Goal: Transaction & Acquisition: Register for event/course

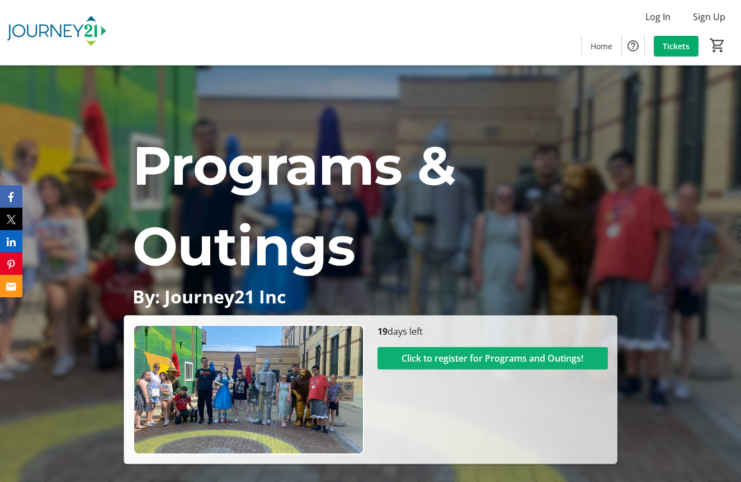
click at [483, 360] on span "Click to register for Programs and Outings!" at bounding box center [493, 357] width 182 height 13
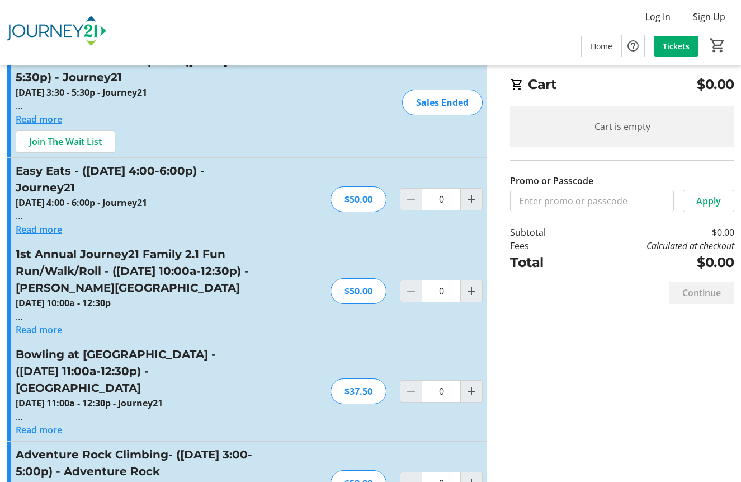
scroll to position [44, 0]
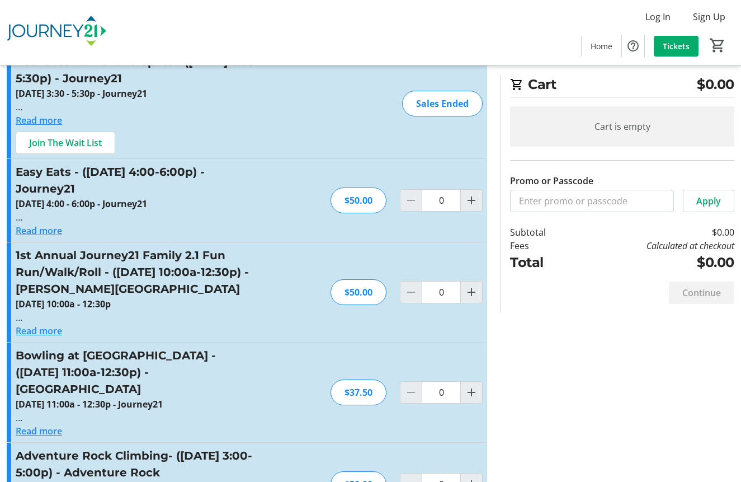
click at [47, 233] on button "Read more" at bounding box center [39, 230] width 46 height 13
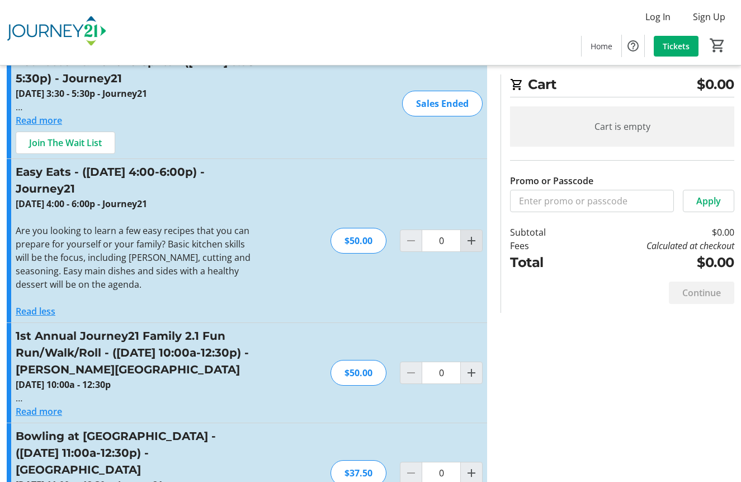
click at [473, 239] on mat-icon "Increment by one" at bounding box center [471, 240] width 13 height 13
type input "1"
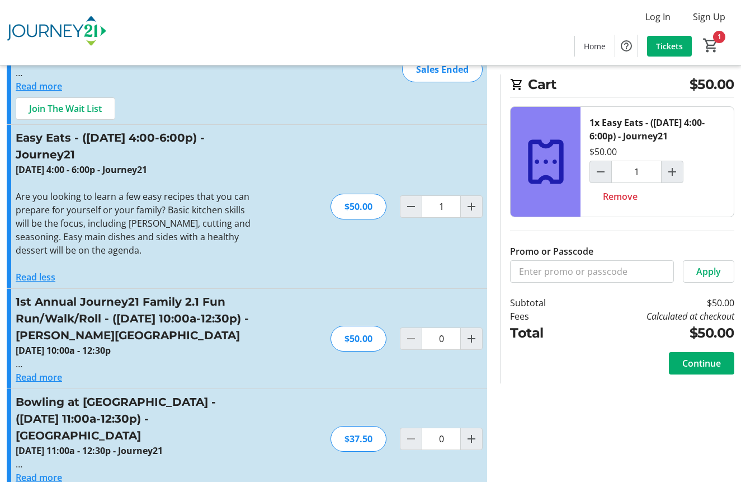
scroll to position [95, 0]
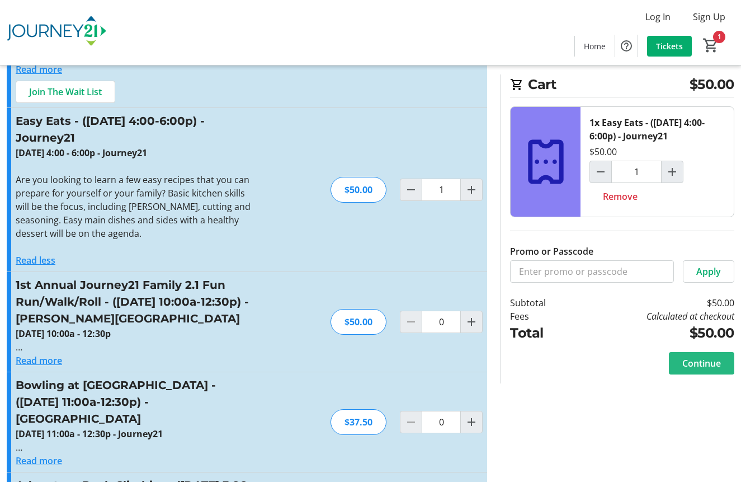
click at [694, 369] on span "Continue" at bounding box center [702, 362] width 39 height 13
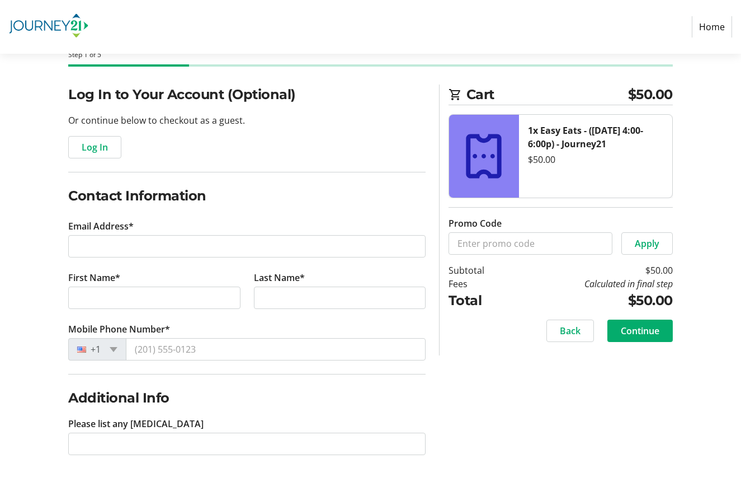
scroll to position [62, 0]
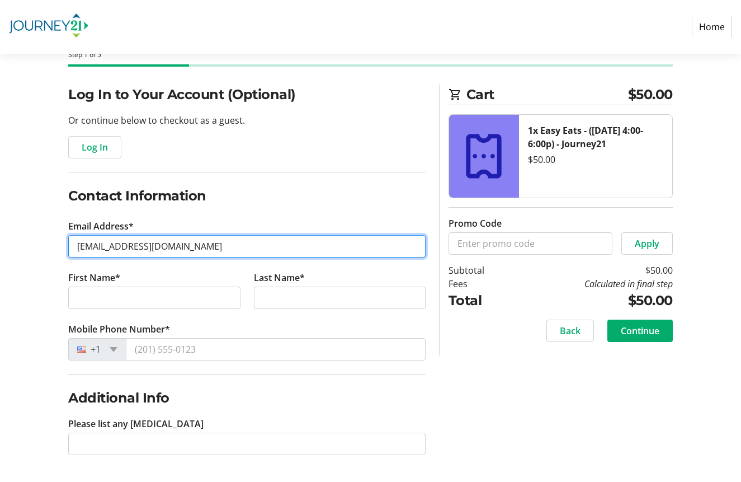
type input "[EMAIL_ADDRESS][DOMAIN_NAME]"
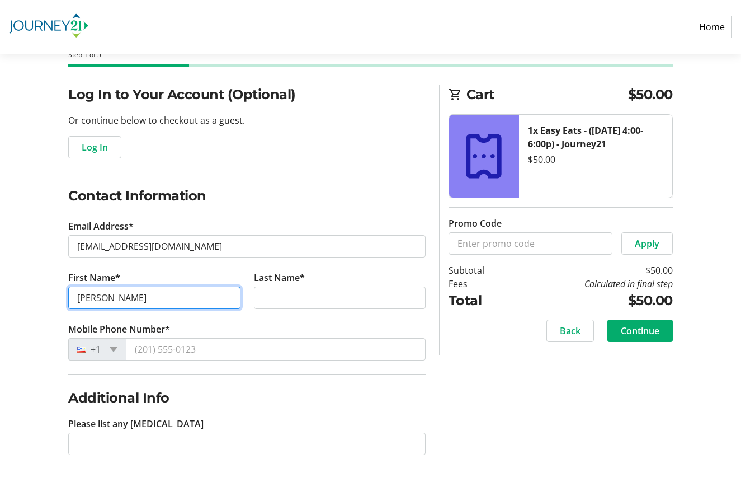
type input "[PERSON_NAME]"
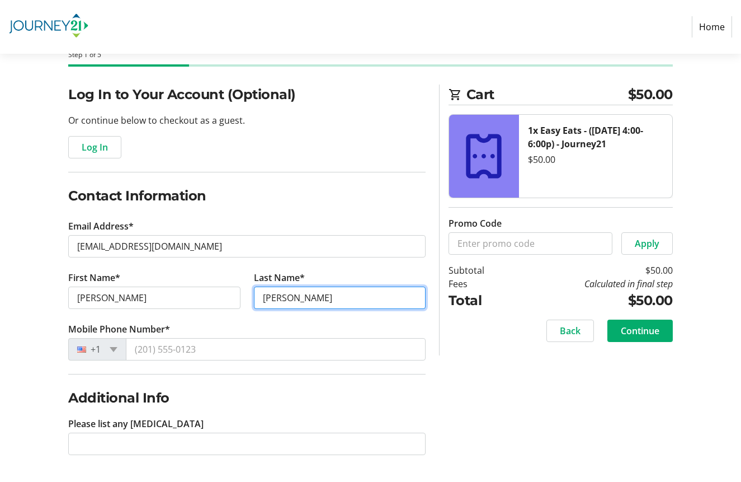
type input "[PERSON_NAME]"
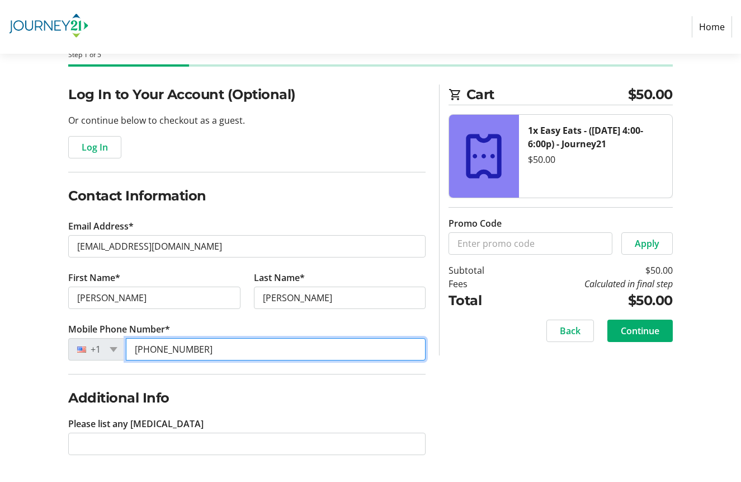
type input "[PHONE_NUMBER]"
click at [309, 418] on tr-form-field "Please list any [MEDICAL_DATA]" at bounding box center [247, 442] width 358 height 51
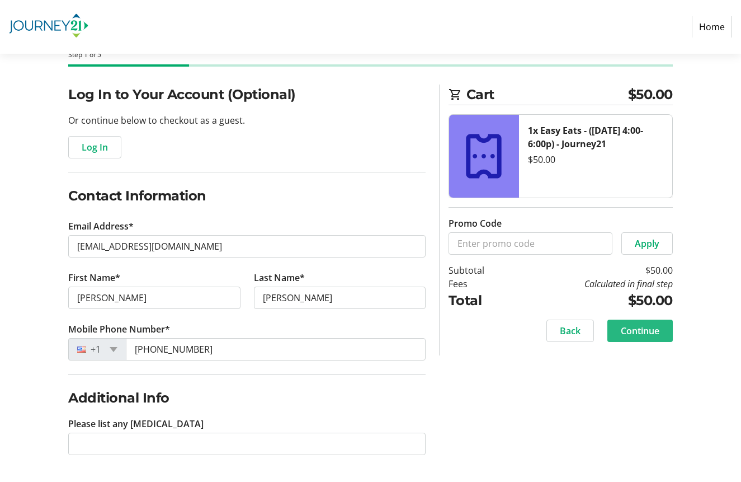
click at [648, 332] on span "Continue" at bounding box center [640, 330] width 39 height 13
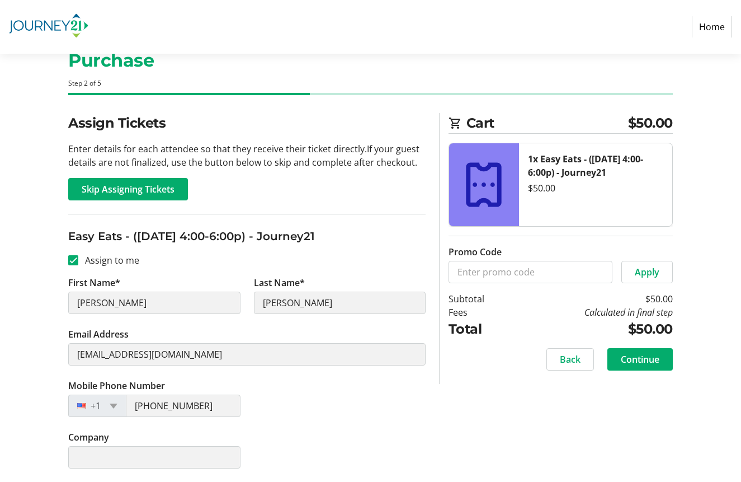
scroll to position [34, 0]
click at [637, 363] on span "Continue" at bounding box center [640, 358] width 39 height 13
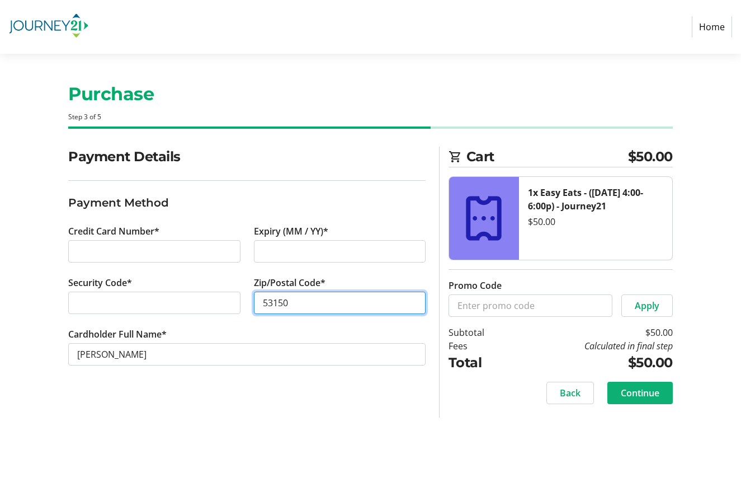
type input "53150"
click at [659, 392] on span "Continue" at bounding box center [640, 392] width 39 height 13
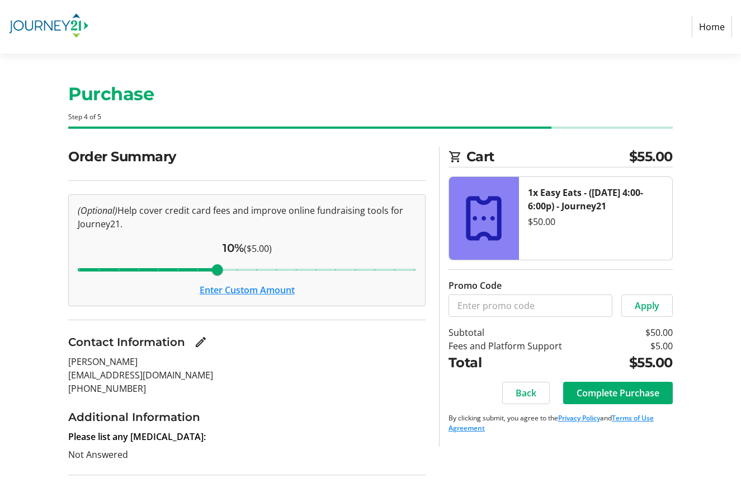
click at [675, 389] on div "Cart $55.00 1x Easy Eats - ([DATE] 4:00-6:00p) - Journey21 $50.00 Promo Code Ap…" at bounding box center [555, 297] width 247 height 300
click at [641, 392] on span "Complete Purchase" at bounding box center [618, 392] width 83 height 13
